Goal: Task Accomplishment & Management: Manage account settings

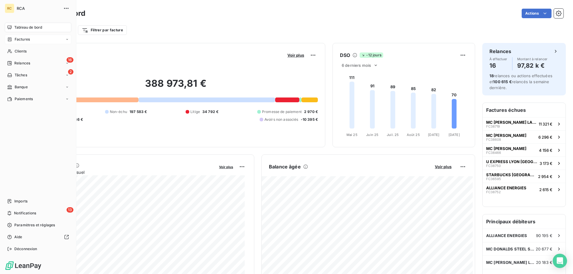
drag, startPoint x: 19, startPoint y: 41, endPoint x: 52, endPoint y: 40, distance: 33.5
click at [19, 41] on span "Factures" at bounding box center [22, 39] width 15 height 5
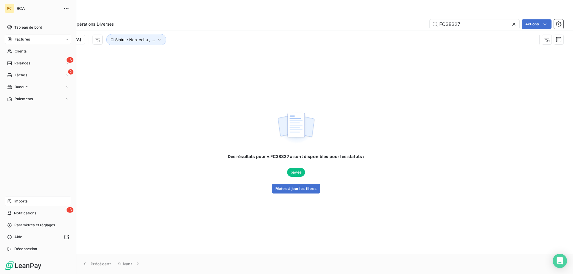
click at [24, 199] on span "Imports" at bounding box center [20, 201] width 13 height 5
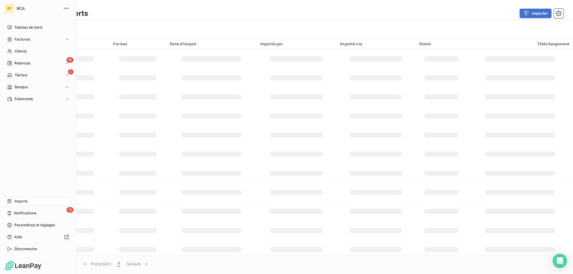
click at [20, 200] on span "Imports" at bounding box center [20, 201] width 13 height 5
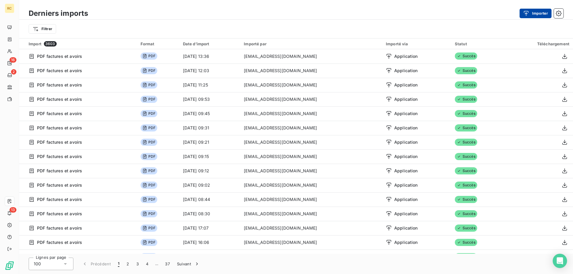
click at [538, 14] on button "Importer" at bounding box center [536, 14] width 32 height 10
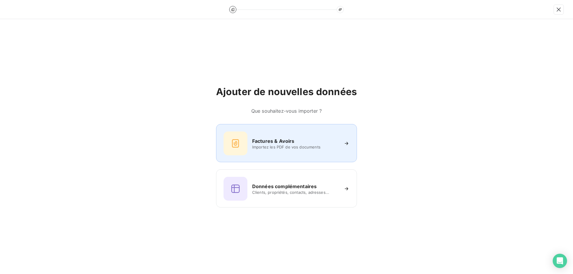
click at [296, 139] on div "Factures & Avoirs" at bounding box center [295, 141] width 87 height 7
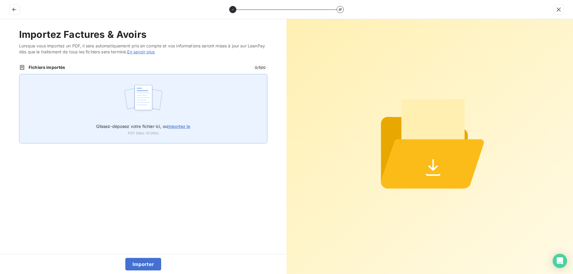
click at [175, 124] on span "importez le" at bounding box center [178, 126] width 23 height 5
click at [19, 74] on input "Glissez-déposez votre fichier ici, ou importez le" at bounding box center [19, 74] width 0 height 0
type input "C:\fakepath\FC39044.pdf"
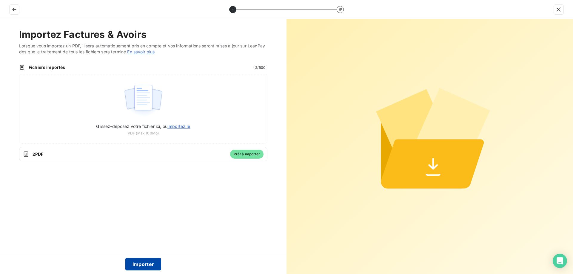
click at [142, 261] on button "Importer" at bounding box center [143, 264] width 36 height 13
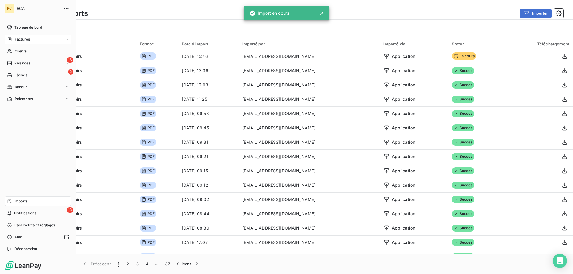
click at [20, 39] on span "Factures" at bounding box center [22, 39] width 15 height 5
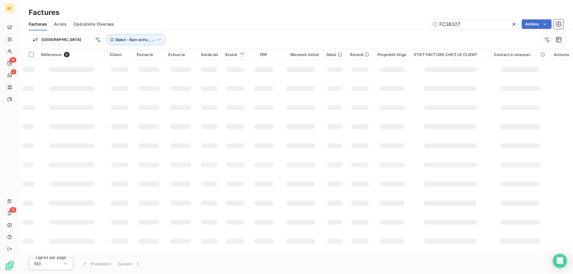
drag, startPoint x: 460, startPoint y: 24, endPoint x: 427, endPoint y: 26, distance: 33.2
click at [405, 27] on div "FC38327 Actions" at bounding box center [342, 24] width 443 height 10
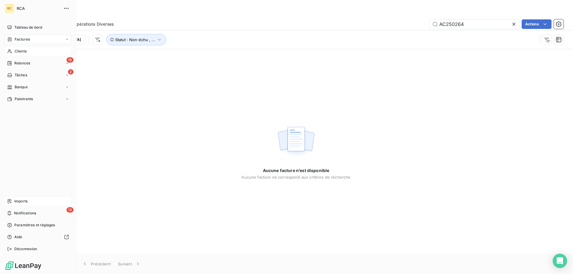
type input "AC250264"
click at [20, 51] on span "Clients" at bounding box center [21, 51] width 12 height 5
click at [24, 39] on span "Factures" at bounding box center [22, 39] width 15 height 5
click at [21, 61] on span "Avoirs" at bounding box center [19, 63] width 11 height 5
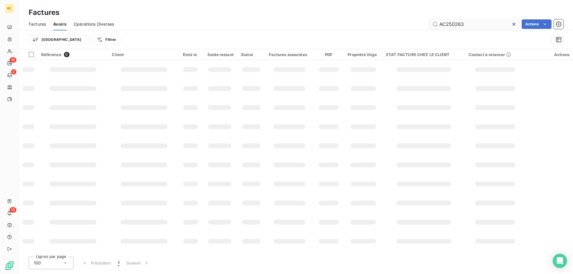
drag, startPoint x: 465, startPoint y: 24, endPoint x: 437, endPoint y: 22, distance: 27.3
click at [423, 23] on div "AC250263 Actions" at bounding box center [342, 24] width 442 height 10
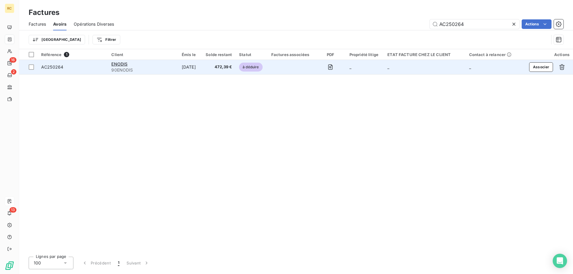
type input "AC250264"
click at [50, 73] on td "AC250264" at bounding box center [73, 67] width 70 height 14
click at [52, 68] on span "AC250264" at bounding box center [52, 66] width 22 height 5
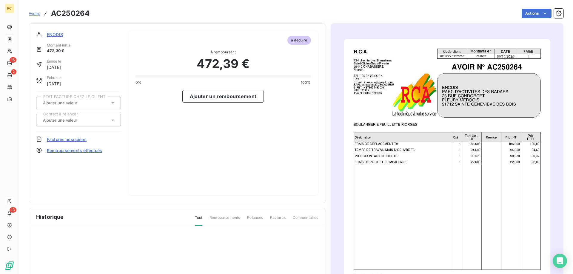
click at [70, 140] on span "Factures associées" at bounding box center [67, 139] width 40 height 6
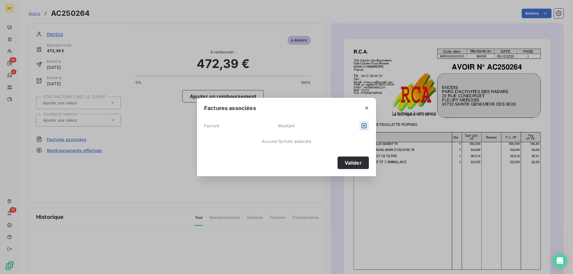
click at [363, 125] on icon "button" at bounding box center [364, 126] width 6 height 6
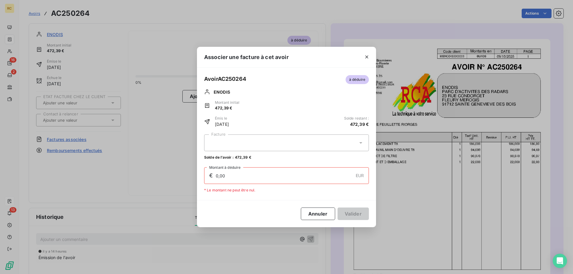
click at [358, 142] on div at bounding box center [286, 143] width 165 height 17
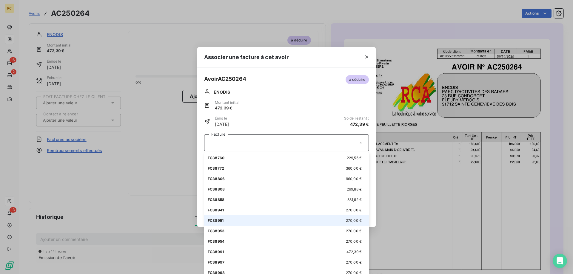
scroll to position [30, 0]
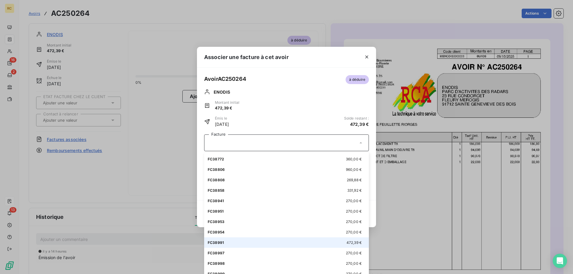
click at [227, 243] on div "FC38991 472,39 €" at bounding box center [287, 243] width 158 height 6
type input "472,39"
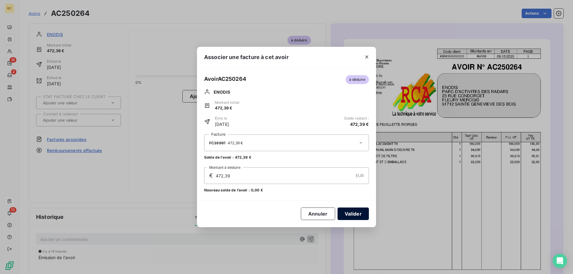
click at [355, 214] on button "Valider" at bounding box center [353, 214] width 31 height 13
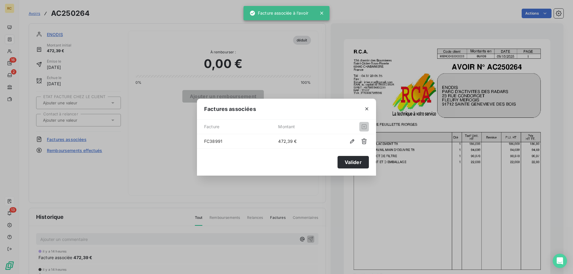
drag, startPoint x: 253, startPoint y: 215, endPoint x: 247, endPoint y: 212, distance: 6.4
click at [252, 215] on div "Factures associées Facture Montant FC38991 472,39 € Valider" at bounding box center [286, 137] width 573 height 274
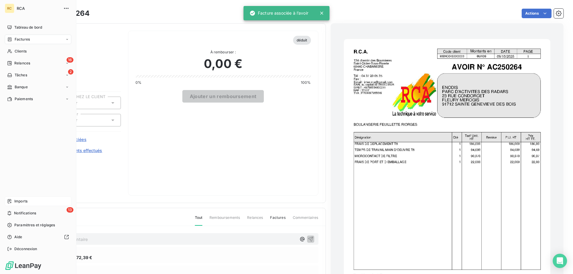
click at [19, 39] on span "Factures" at bounding box center [22, 39] width 15 height 5
click at [18, 38] on span "Factures" at bounding box center [22, 39] width 15 height 5
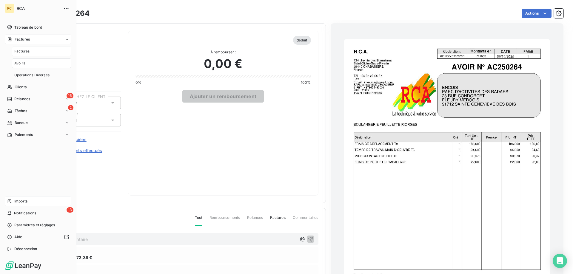
click at [21, 50] on span "Factures" at bounding box center [21, 51] width 15 height 5
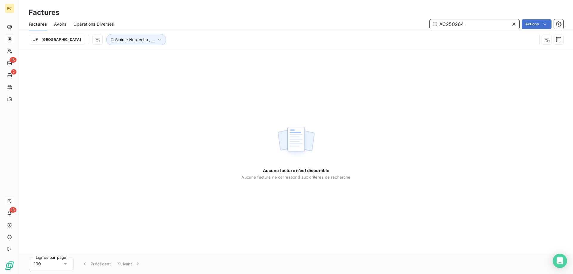
drag, startPoint x: 465, startPoint y: 24, endPoint x: 442, endPoint y: 24, distance: 23.0
click at [432, 23] on input "AC250264" at bounding box center [475, 24] width 90 height 10
paste input "FC3904"
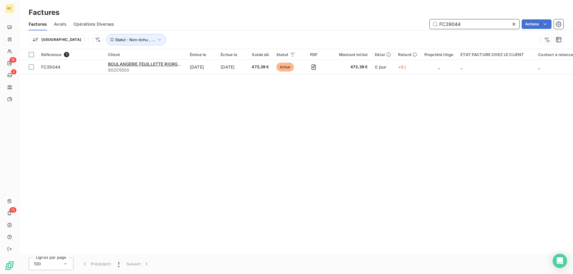
type input "FC39044"
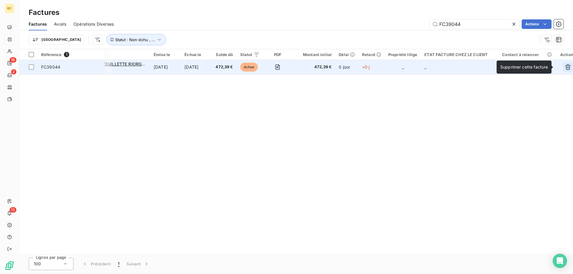
click at [565, 65] on icon "button" at bounding box center [567, 67] width 5 height 6
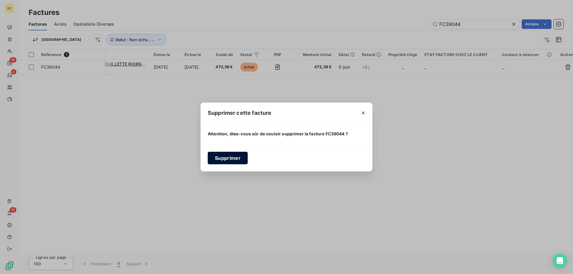
click at [227, 160] on button "Supprimer" at bounding box center [228, 158] width 40 height 13
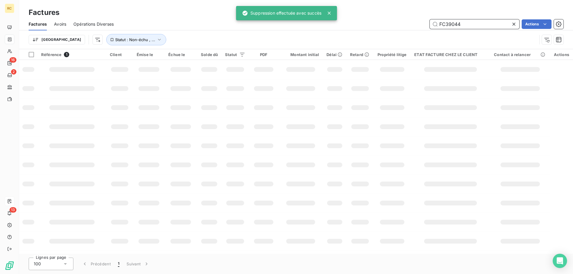
scroll to position [0, 0]
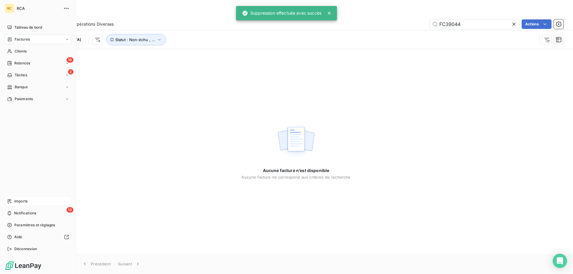
click at [23, 202] on span "Imports" at bounding box center [20, 201] width 13 height 5
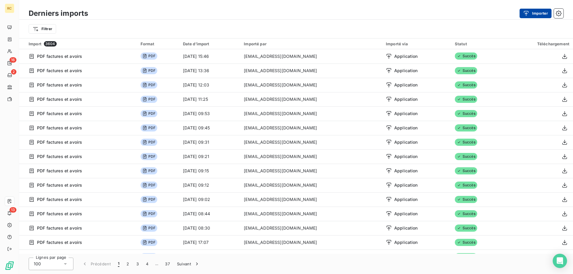
click at [532, 10] on button "Importer" at bounding box center [536, 14] width 32 height 10
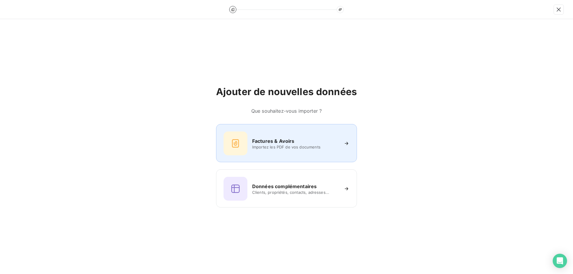
click at [283, 143] on h6 "Factures & Avoirs" at bounding box center [273, 141] width 42 height 7
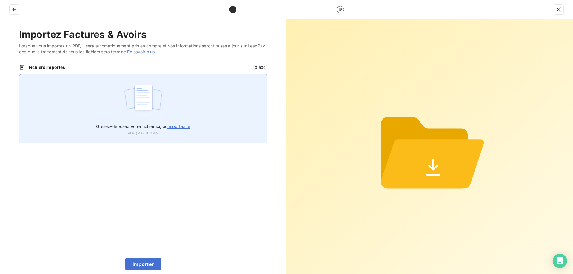
click at [173, 125] on span "importez le" at bounding box center [178, 126] width 23 height 5
click at [19, 74] on input "Glissez-déposez votre fichier ici, ou importez le" at bounding box center [19, 74] width 0 height 0
type input "C:\fakepath\FC39044.pdf"
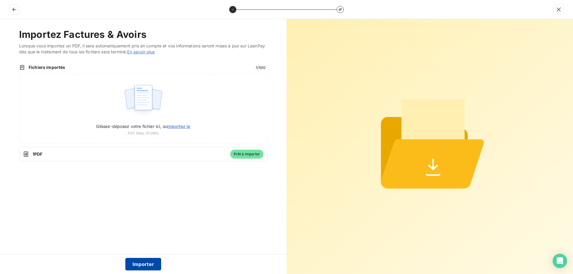
click at [139, 262] on button "Importer" at bounding box center [143, 264] width 36 height 13
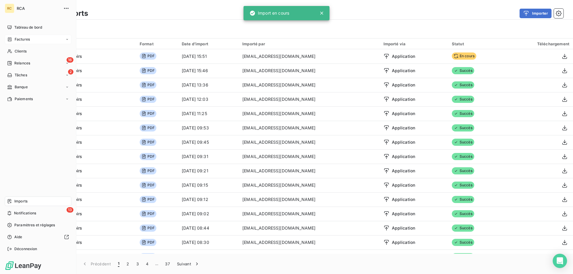
click at [19, 40] on span "Factures" at bounding box center [22, 39] width 15 height 5
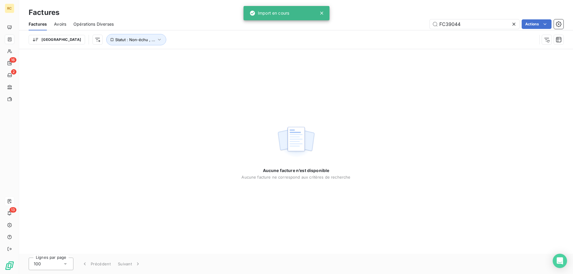
drag, startPoint x: 468, startPoint y: 24, endPoint x: 401, endPoint y: 22, distance: 67.2
click at [395, 22] on div "FC39044 Actions" at bounding box center [342, 24] width 443 height 10
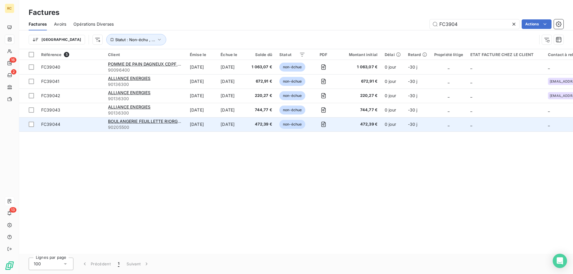
type input "FC3904"
click at [55, 125] on span "FC39044" at bounding box center [50, 124] width 19 height 5
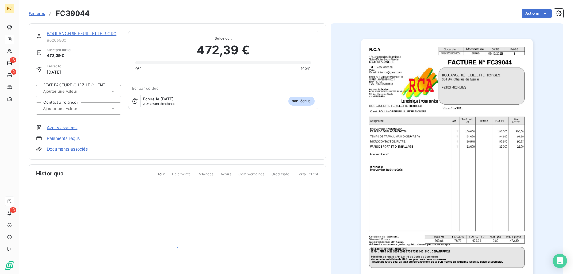
click at [105, 109] on div at bounding box center [75, 109] width 69 height 8
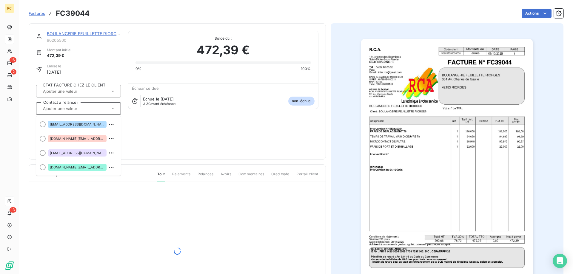
click at [165, 140] on div "BOULANGERIE FEUILLETTE RIORGES 90205500 Montant initial 472,39 € Émise le [DATE…" at bounding box center [177, 92] width 282 height 122
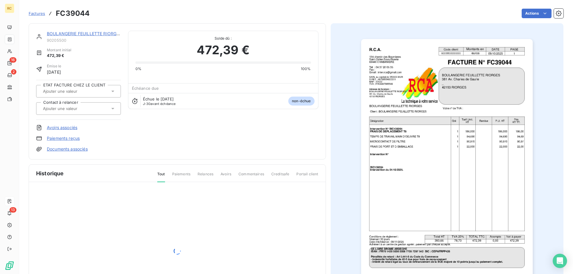
click at [67, 150] on link "Documents associés" at bounding box center [67, 149] width 41 height 6
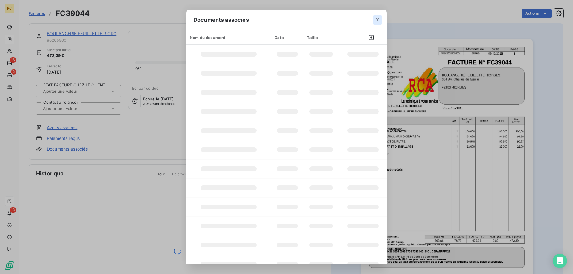
click at [377, 17] on icon "button" at bounding box center [378, 20] width 6 height 6
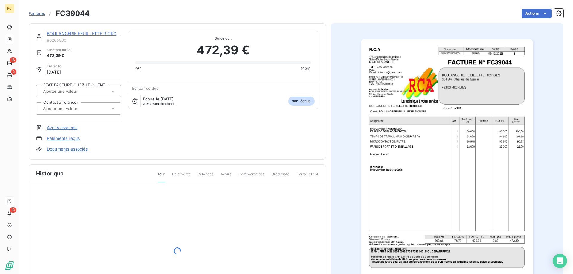
click at [83, 148] on link "Documents associés" at bounding box center [67, 149] width 41 height 6
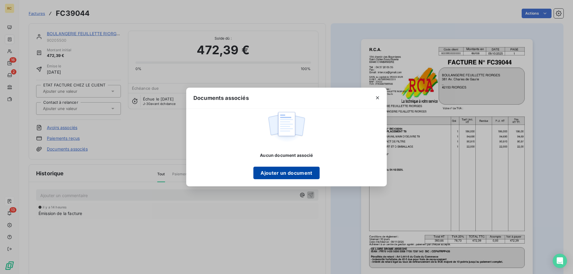
click at [296, 170] on button "Ajouter un document" at bounding box center [286, 173] width 66 height 13
click at [266, 170] on button "Ajouter un document" at bounding box center [286, 173] width 66 height 13
click at [159, 122] on div "Documents associés Aucun document associé Ajouter un document" at bounding box center [286, 137] width 573 height 274
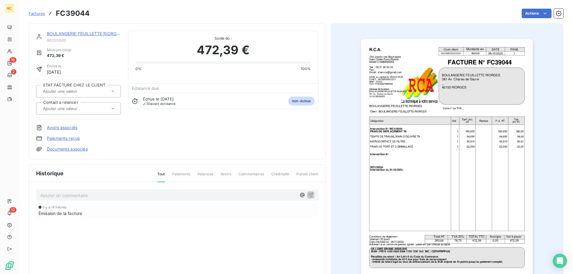
click at [60, 150] on link "Documents associés" at bounding box center [67, 149] width 41 height 6
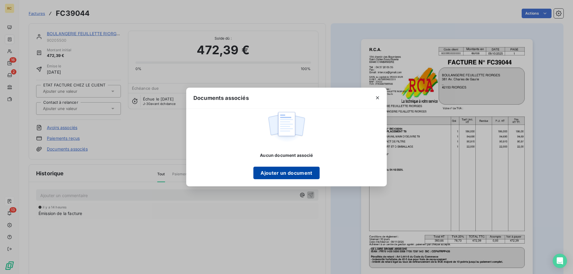
click at [263, 171] on button "Ajouter un document" at bounding box center [286, 173] width 66 height 13
click at [127, 131] on div "Documents associés Aucun document associé Ajouter un document" at bounding box center [286, 137] width 573 height 274
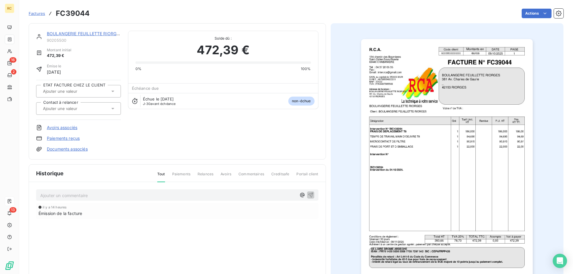
click at [80, 148] on link "Documents associés" at bounding box center [67, 149] width 41 height 6
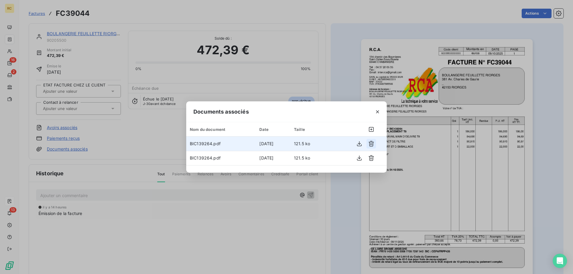
click at [371, 144] on icon "button" at bounding box center [371, 144] width 6 height 6
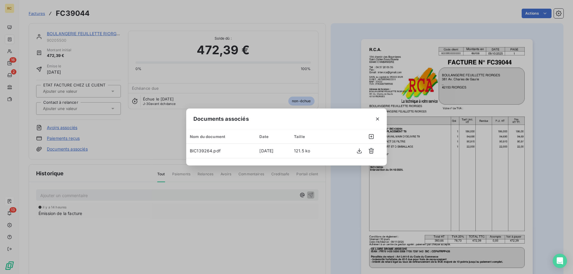
click at [340, 72] on div "Documents associés Nom du document Date Taille BIC139264.pdf [DATE] 121.5 ko" at bounding box center [286, 137] width 573 height 274
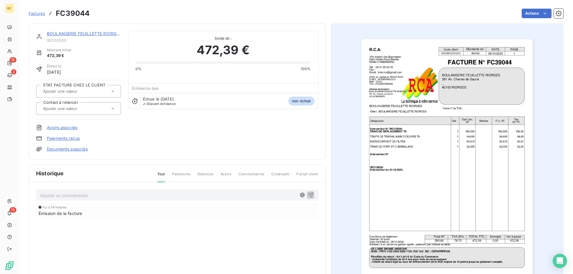
click at [67, 139] on link "Paiements reçus" at bounding box center [63, 139] width 33 height 6
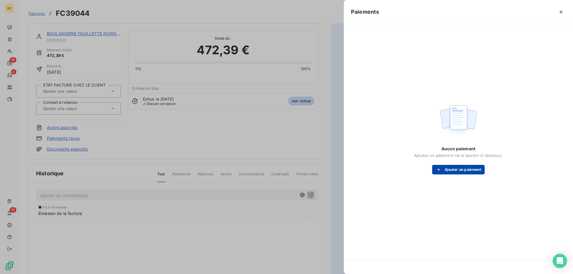
click at [459, 171] on button "Ajouter un paiement" at bounding box center [458, 170] width 53 height 10
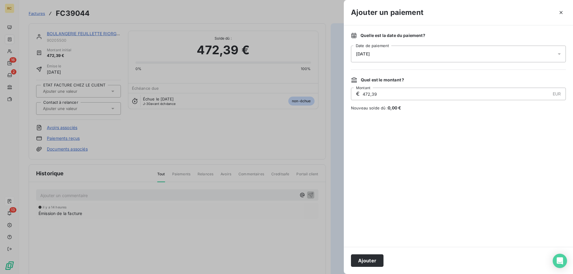
drag, startPoint x: 384, startPoint y: 96, endPoint x: 350, endPoint y: 96, distance: 34.3
click at [350, 96] on div "Quelle est la date du paiement ? [DATE] Date de paiement Quel est le montant ? …" at bounding box center [458, 136] width 229 height 222
type input "336,83"
click at [371, 264] on button "Ajouter" at bounding box center [367, 261] width 33 height 13
